Goal: Task Accomplishment & Management: Use online tool/utility

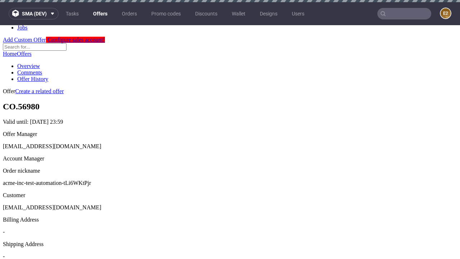
scroll to position [2, 0]
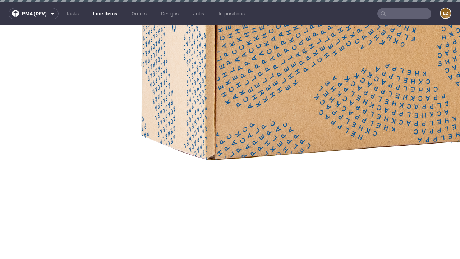
select select "accepted"
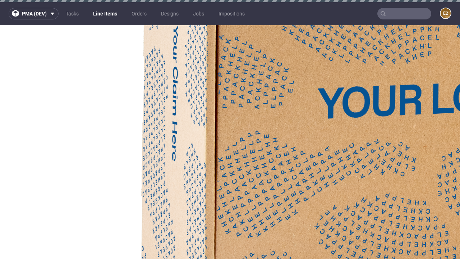
select select "received"
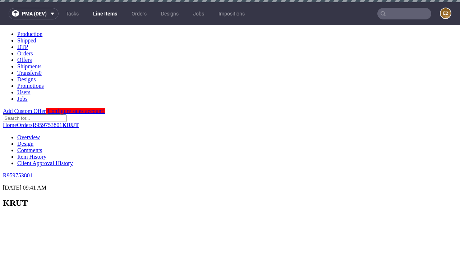
scroll to position [869, 0]
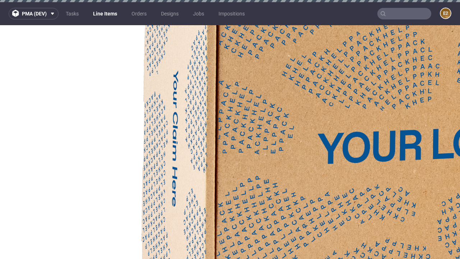
select select "accepted_dtp_issue_reprint"
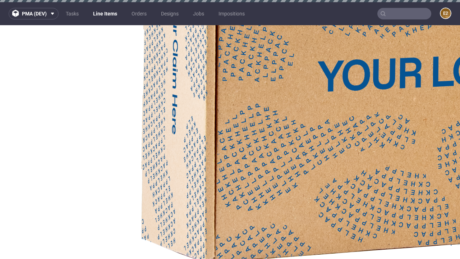
scroll to position [1280, 0]
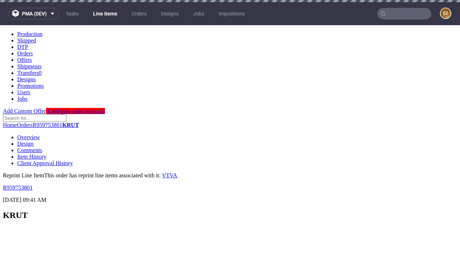
scroll to position [0, 0]
